Goal: Task Accomplishment & Management: Manage account settings

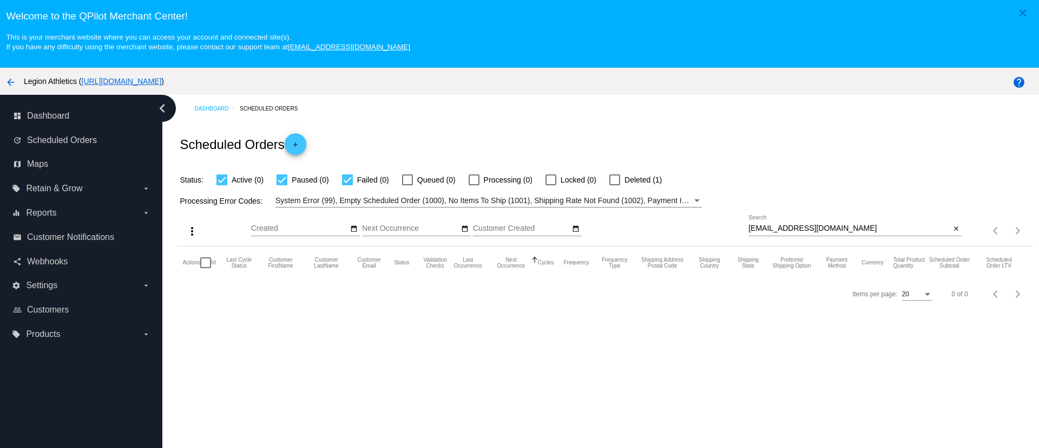
click at [794, 222] on div "[EMAIL_ADDRESS][DOMAIN_NAME] Search" at bounding box center [850, 225] width 202 height 21
click at [794, 225] on input "[EMAIL_ADDRESS][DOMAIN_NAME]" at bounding box center [850, 228] width 202 height 9
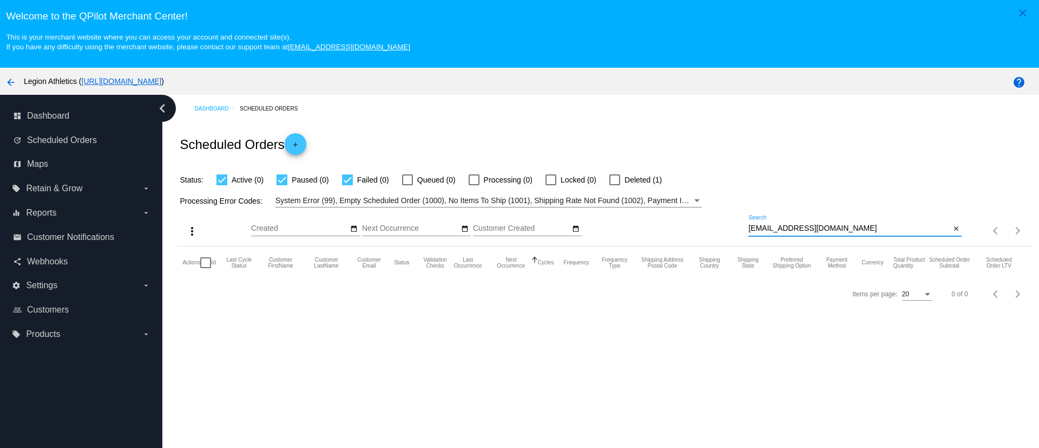
paste input "sheryl618"
type input "[EMAIL_ADDRESS][DOMAIN_NAME]"
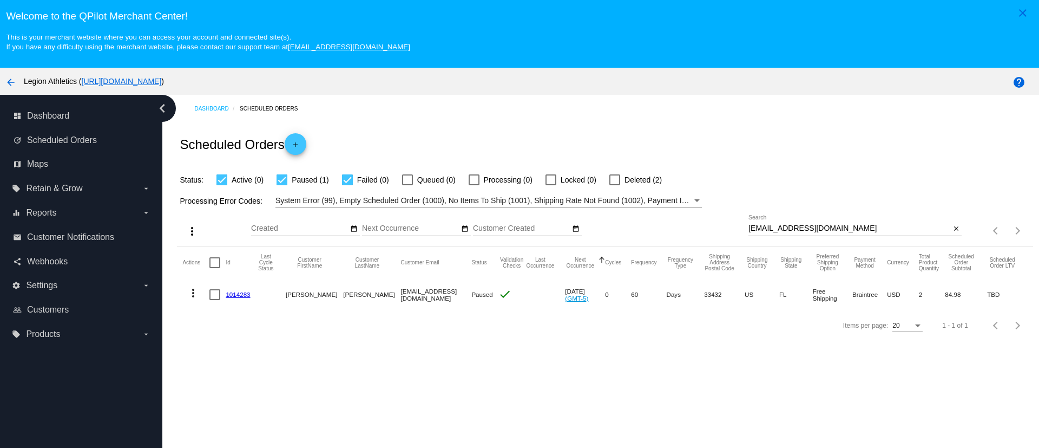
click at [239, 297] on link "1014283" at bounding box center [238, 294] width 24 height 7
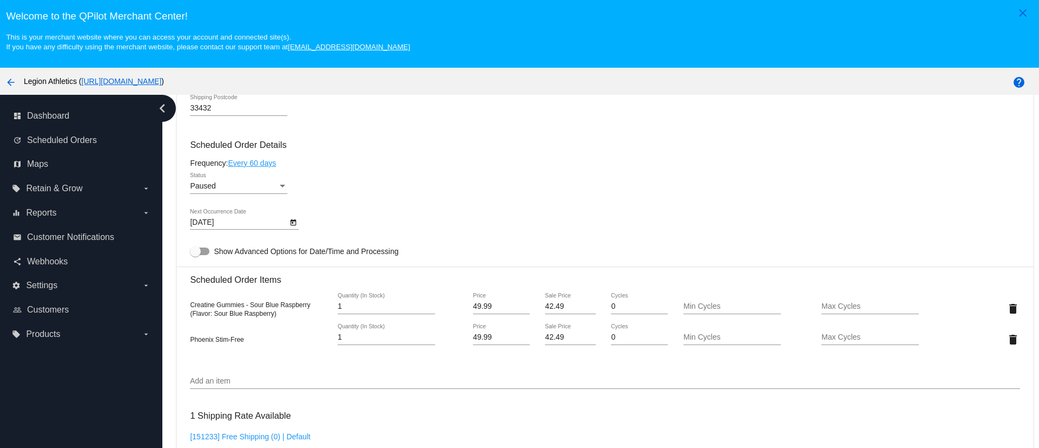
scroll to position [487, 0]
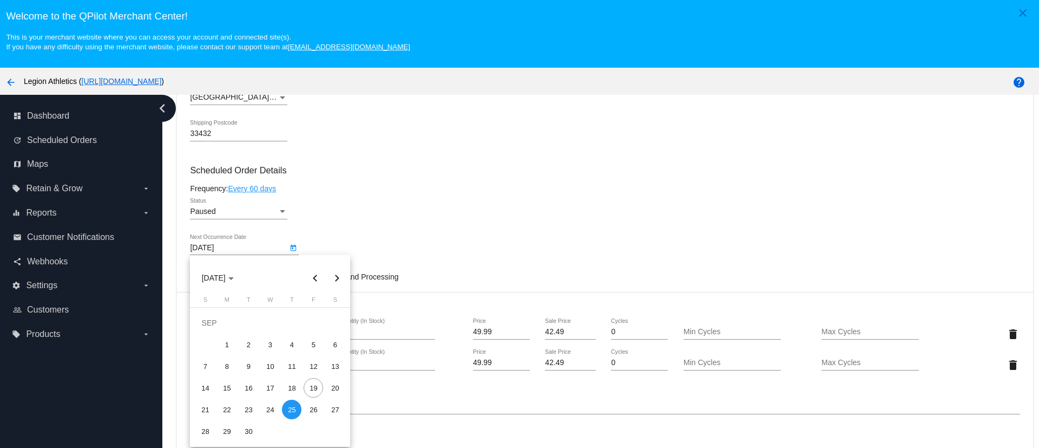
click at [266, 250] on body "close Welcome to the [GEOGRAPHIC_DATA]! This is your merchant website where you…" at bounding box center [519, 224] width 1039 height 448
click at [440, 244] on div at bounding box center [519, 224] width 1039 height 448
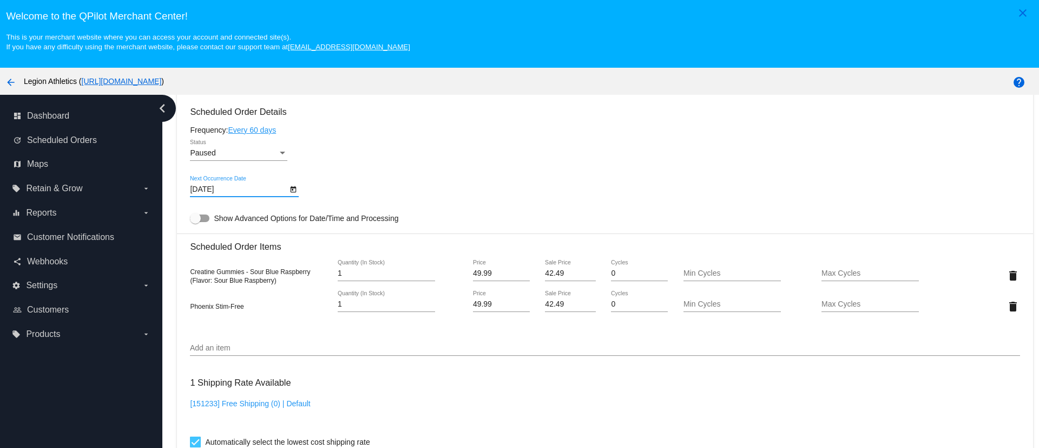
scroll to position [568, 0]
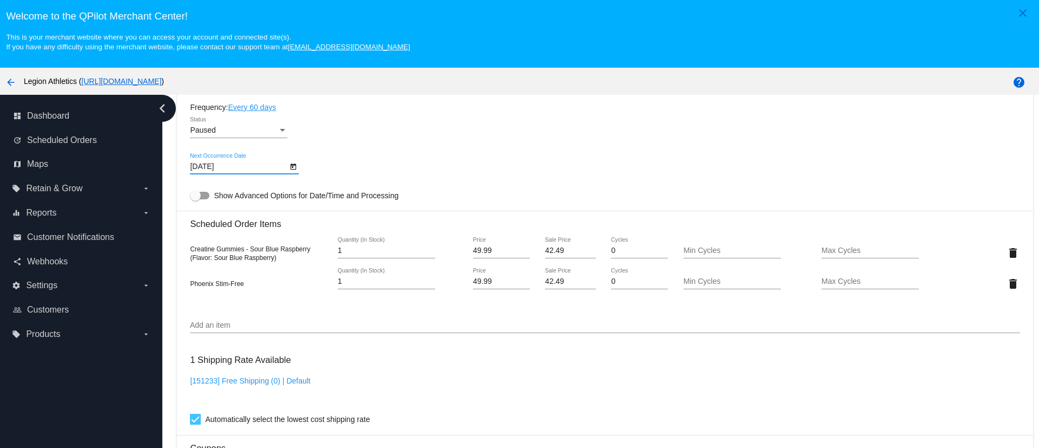
click at [258, 166] on input "[DATE]" at bounding box center [238, 166] width 97 height 9
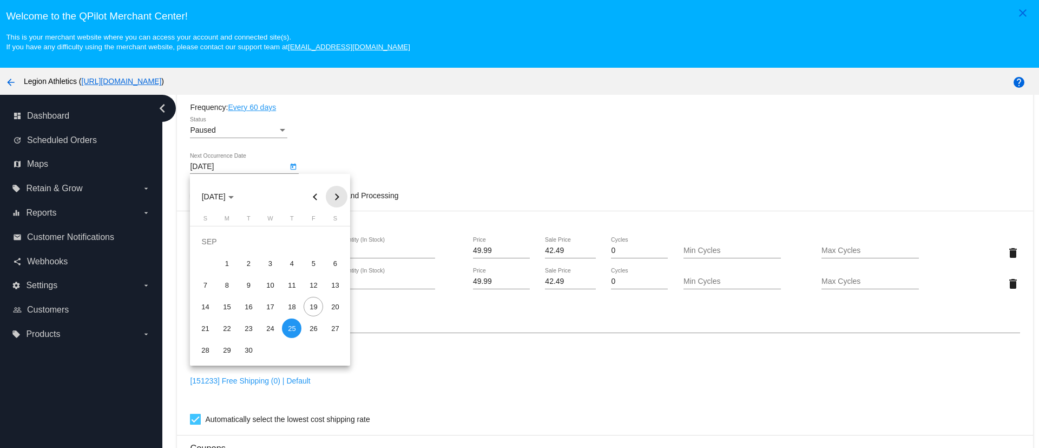
click at [335, 194] on button "Next month" at bounding box center [337, 197] width 22 height 22
click at [335, 199] on button "Next month" at bounding box center [337, 197] width 22 height 22
click at [247, 328] on div "25" at bounding box center [248, 327] width 19 height 19
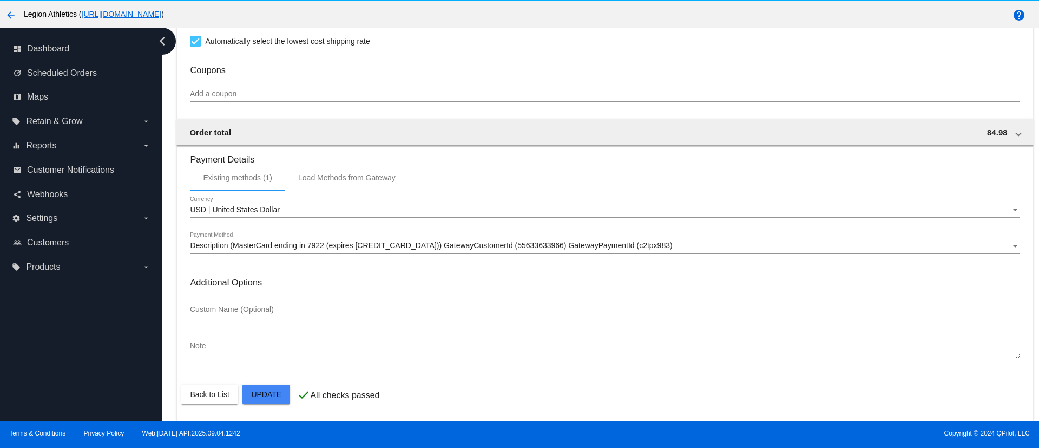
scroll to position [68, 0]
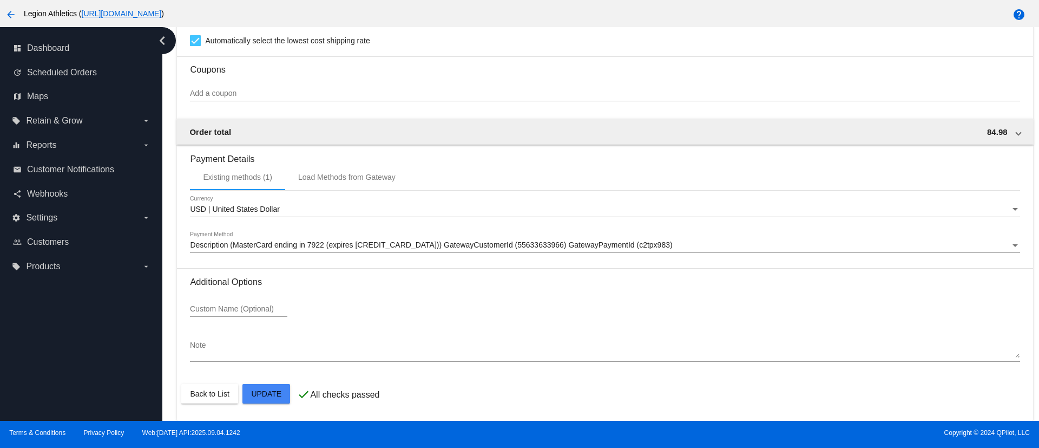
drag, startPoint x: 1022, startPoint y: 316, endPoint x: 1021, endPoint y: 227, distance: 88.8
click at [1020, 231] on div at bounding box center [519, 224] width 1039 height 448
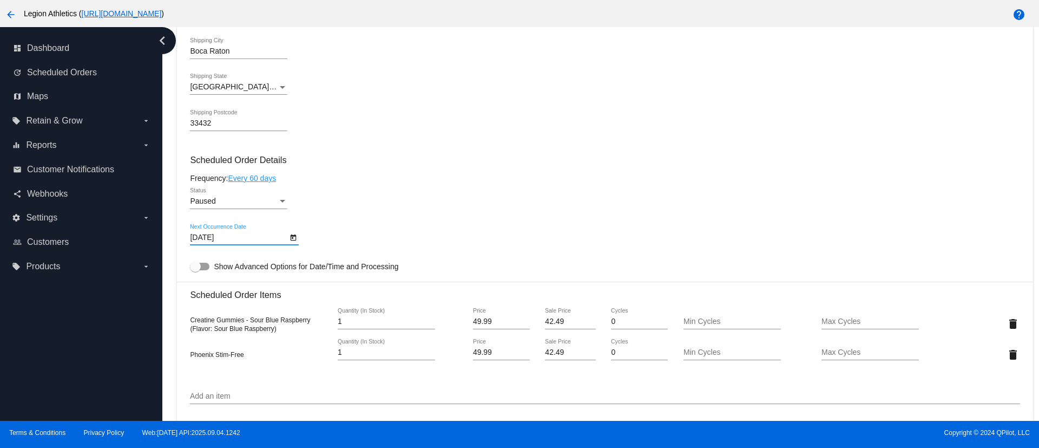
scroll to position [524, 0]
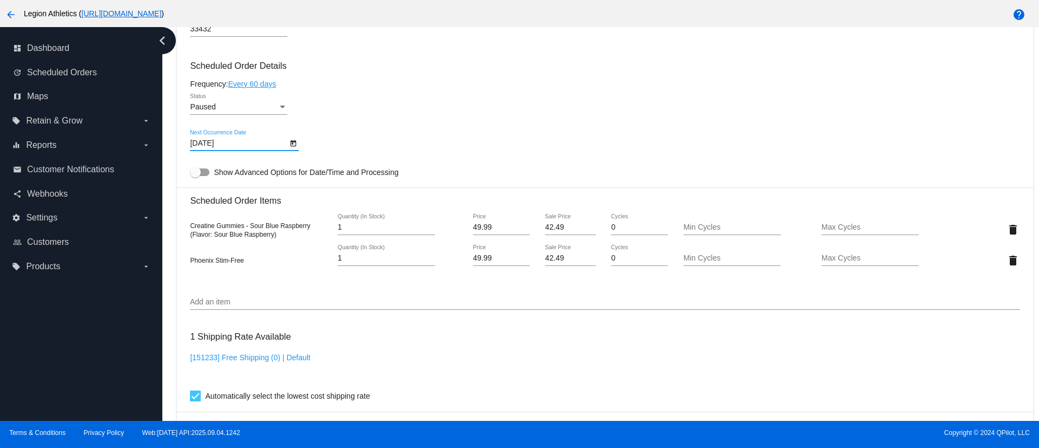
click at [229, 144] on input "[DATE]" at bounding box center [238, 143] width 97 height 9
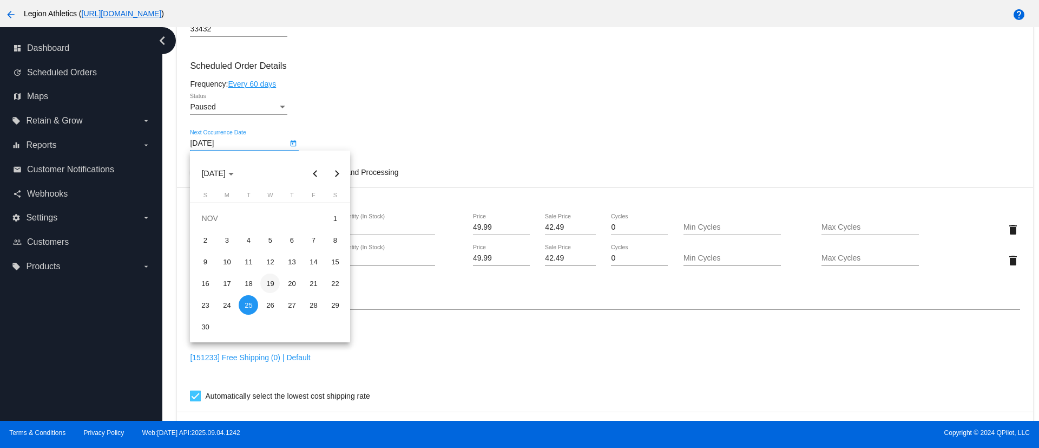
click at [273, 285] on div "19" at bounding box center [269, 282] width 19 height 19
type input "[DATE]"
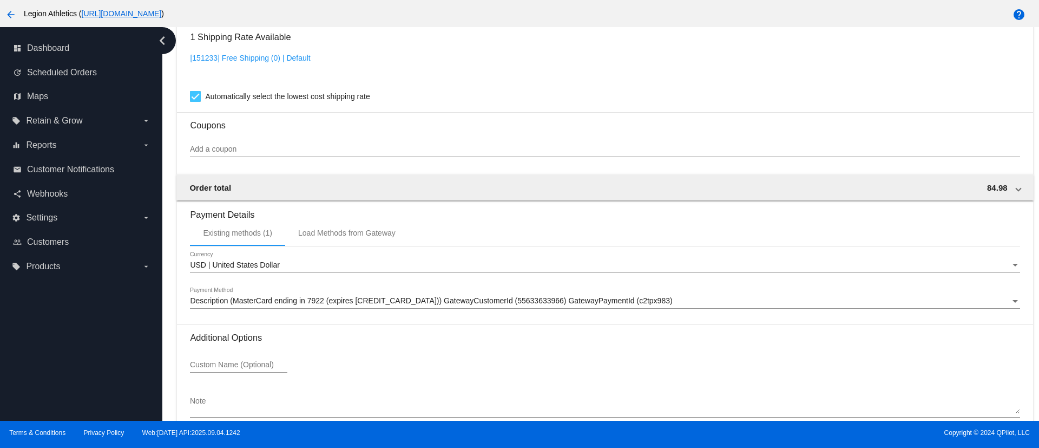
scroll to position [879, 0]
